Goal: Go to known website: Go to known website

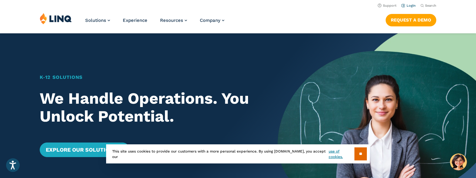
click at [409, 3] on li "Login" at bounding box center [408, 5] width 14 height 7
click at [408, 7] on link "Login" at bounding box center [408, 6] width 14 height 4
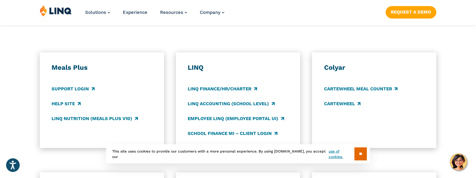
scroll to position [333, 0]
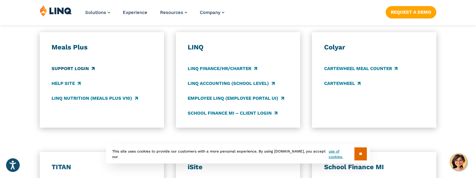
click at [71, 67] on link "Support Login" at bounding box center [73, 68] width 43 height 7
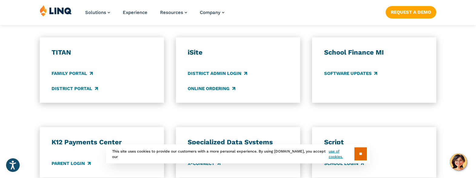
scroll to position [455, 0]
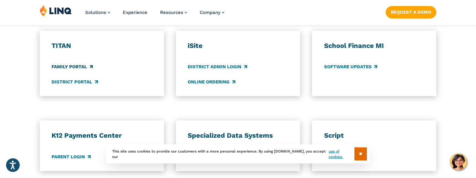
click at [68, 65] on link "Family Portal" at bounding box center [72, 67] width 41 height 7
